Goal: Information Seeking & Learning: Learn about a topic

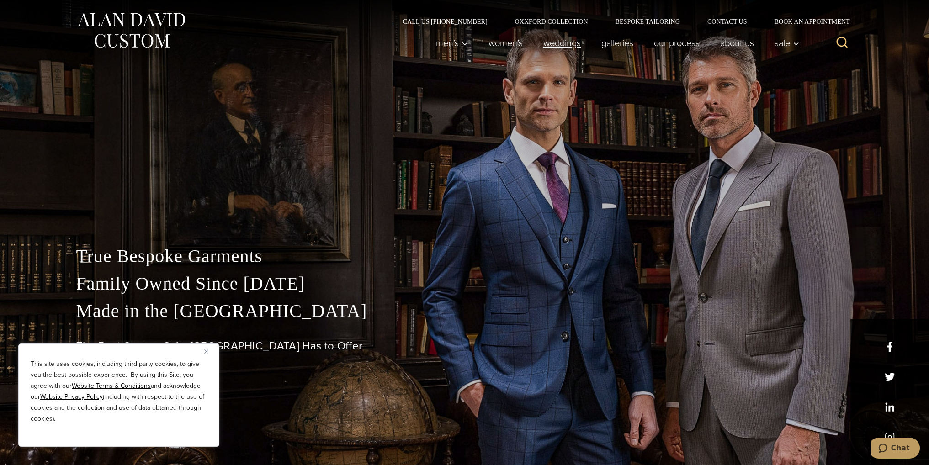
click at [570, 43] on link "weddings" at bounding box center [562, 43] width 58 height 18
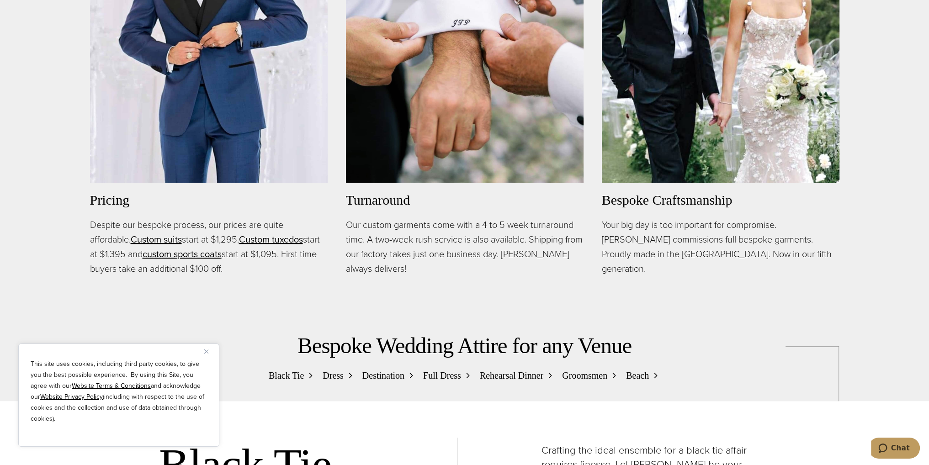
scroll to position [1052, 0]
